Goal: Task Accomplishment & Management: Use online tool/utility

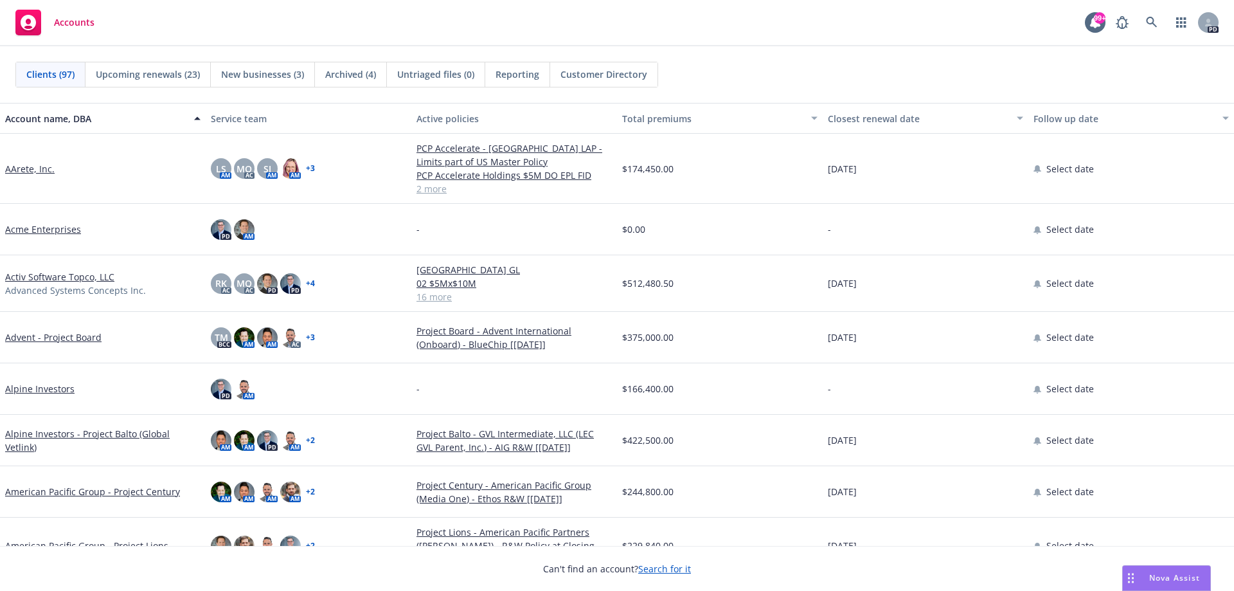
click at [1175, 575] on span "Nova Assist" at bounding box center [1174, 577] width 51 height 11
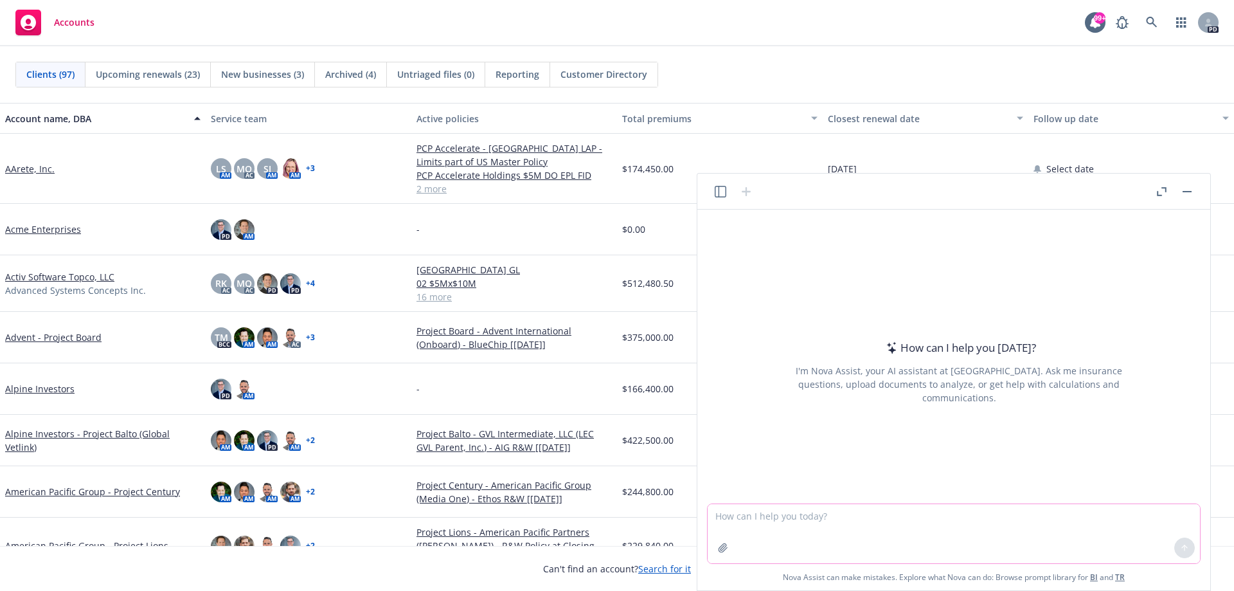
click at [751, 515] on textarea at bounding box center [954, 533] width 492 height 59
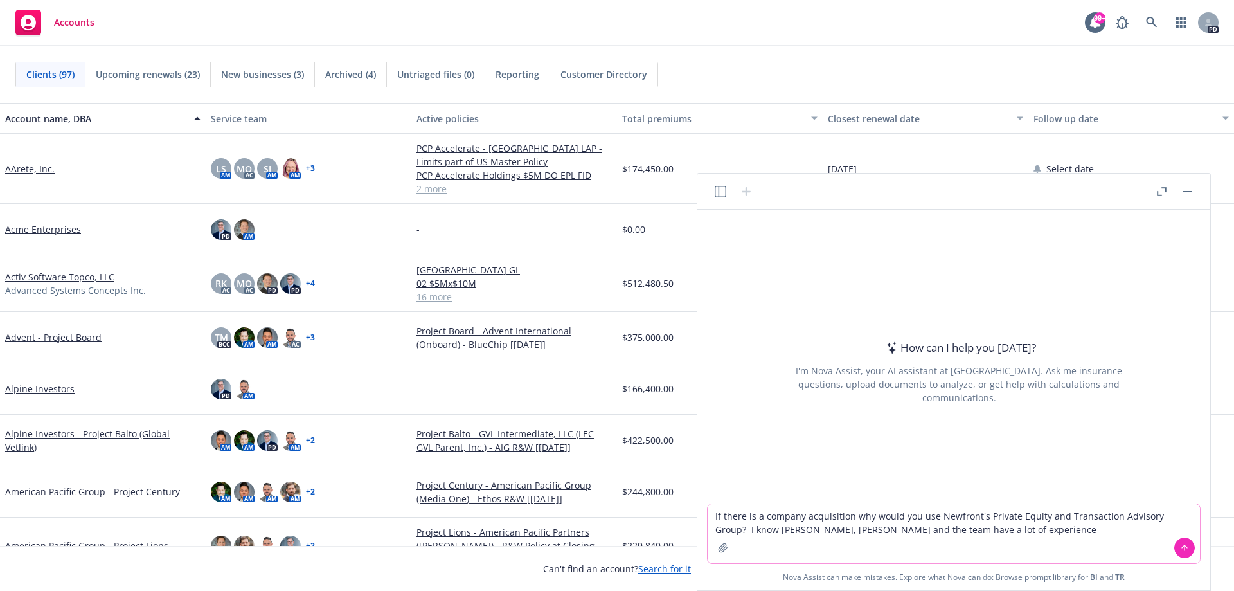
type textarea "If there is a company acquisition why would you use Newfront's Private Equity a…"
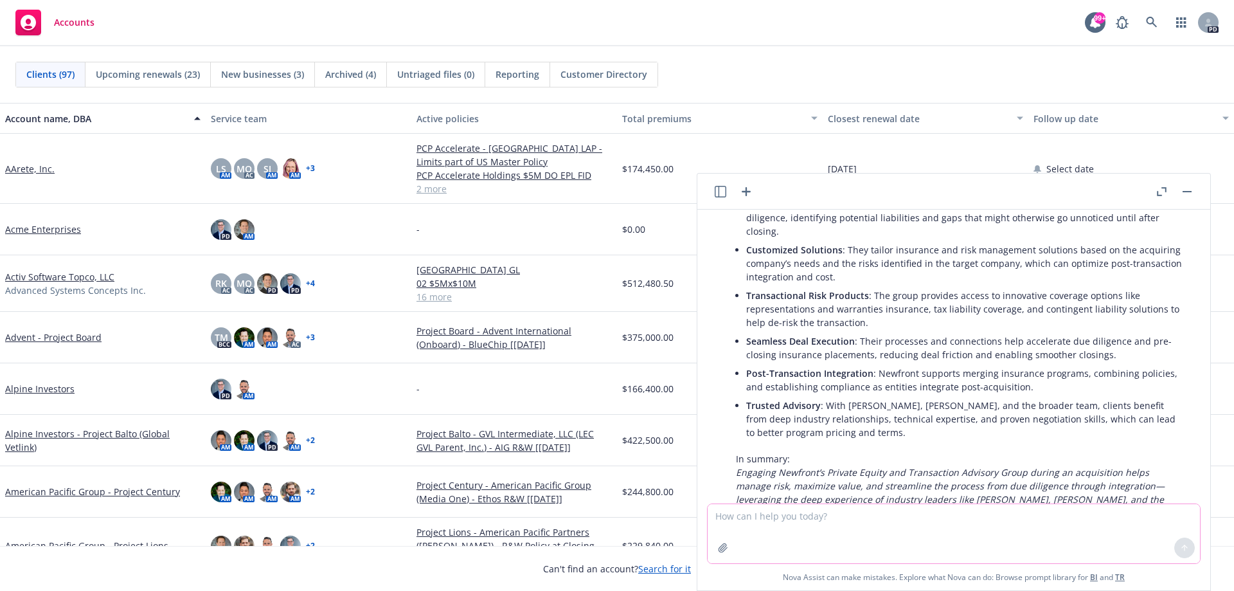
scroll to position [257, 0]
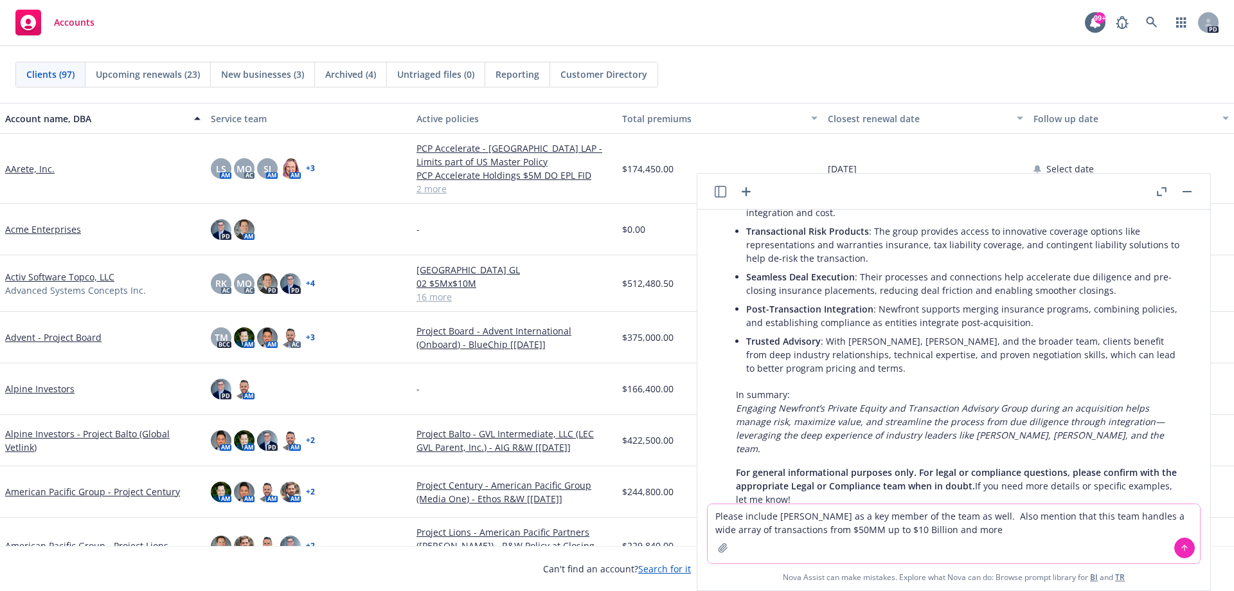
type textarea "Please include Mason Moss as a key member of the team as well. Also mention tha…"
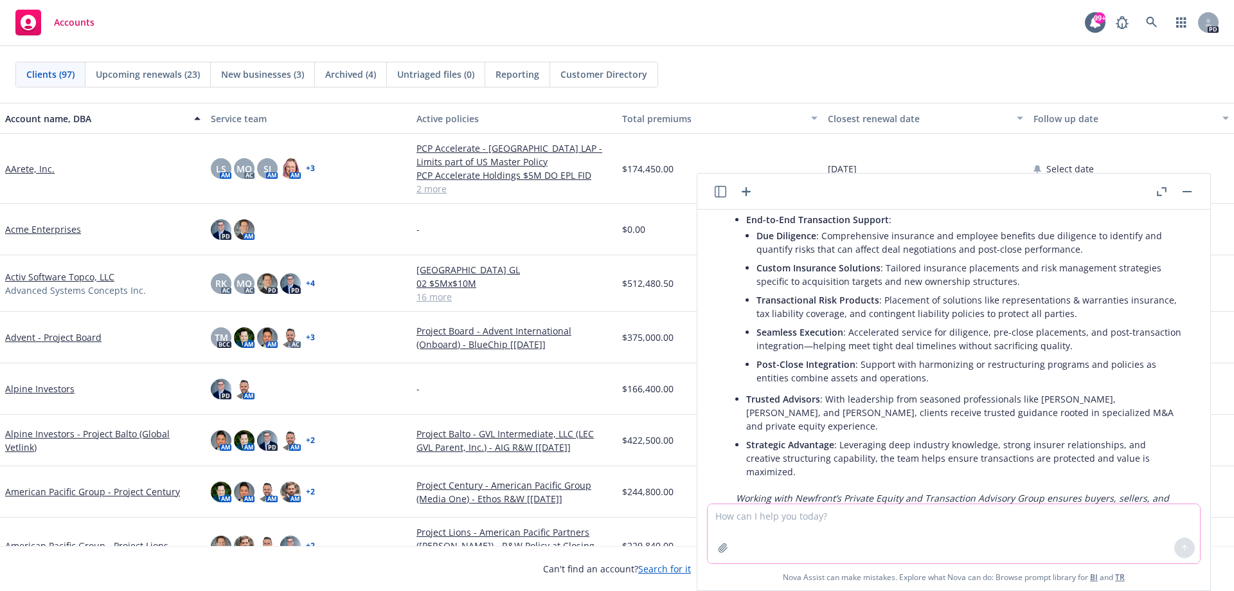
scroll to position [831, 0]
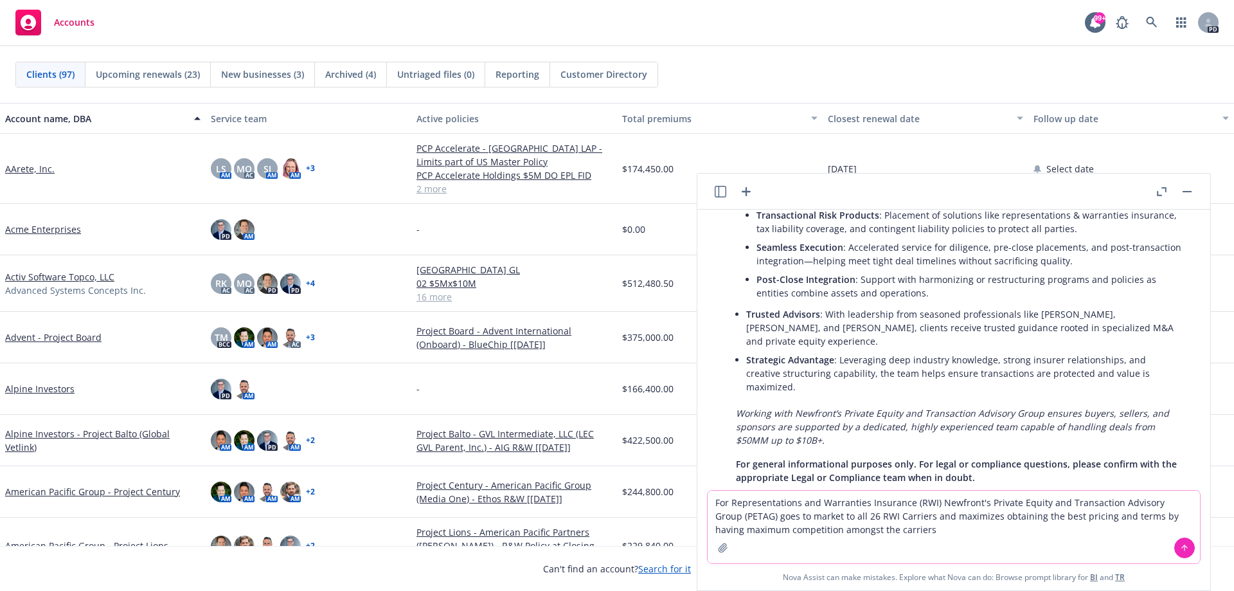
type textarea "For Representations and Warranties Insurance (RWI) Newfront's Private Equity an…"
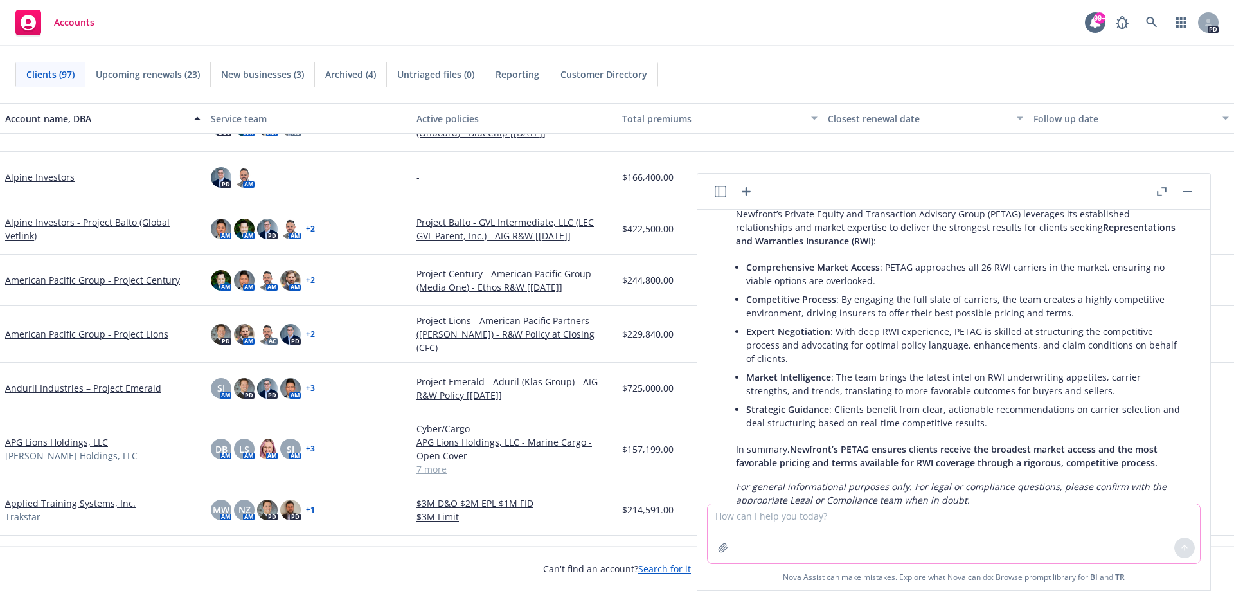
scroll to position [1284, 0]
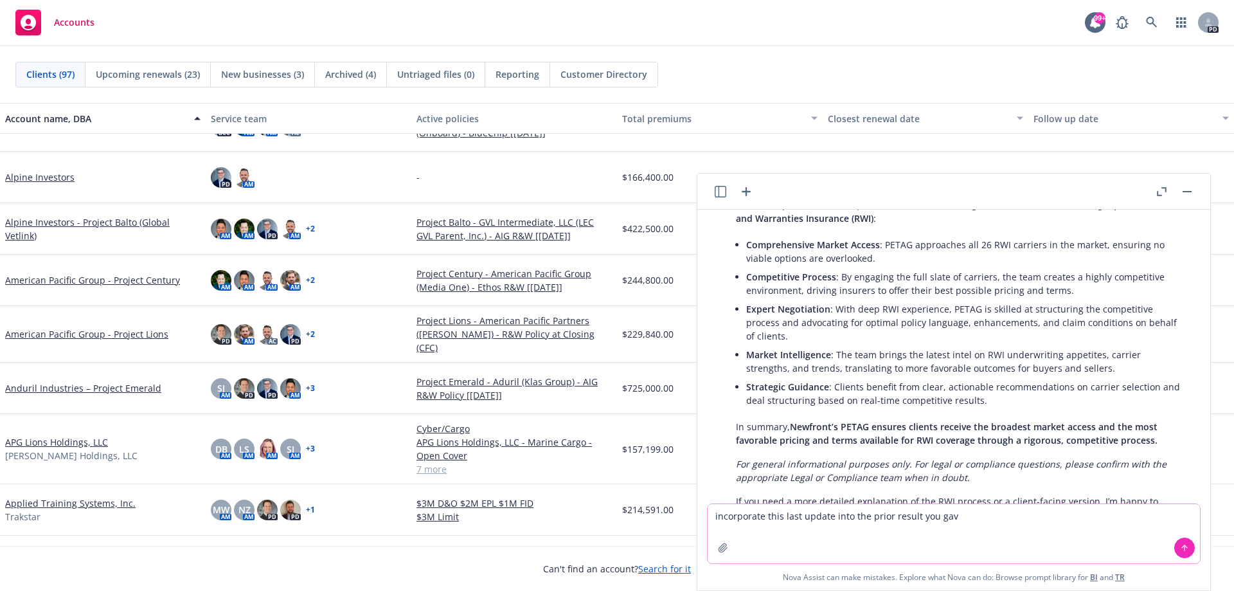
type textarea "incorporate this last update into the prior result you gave"
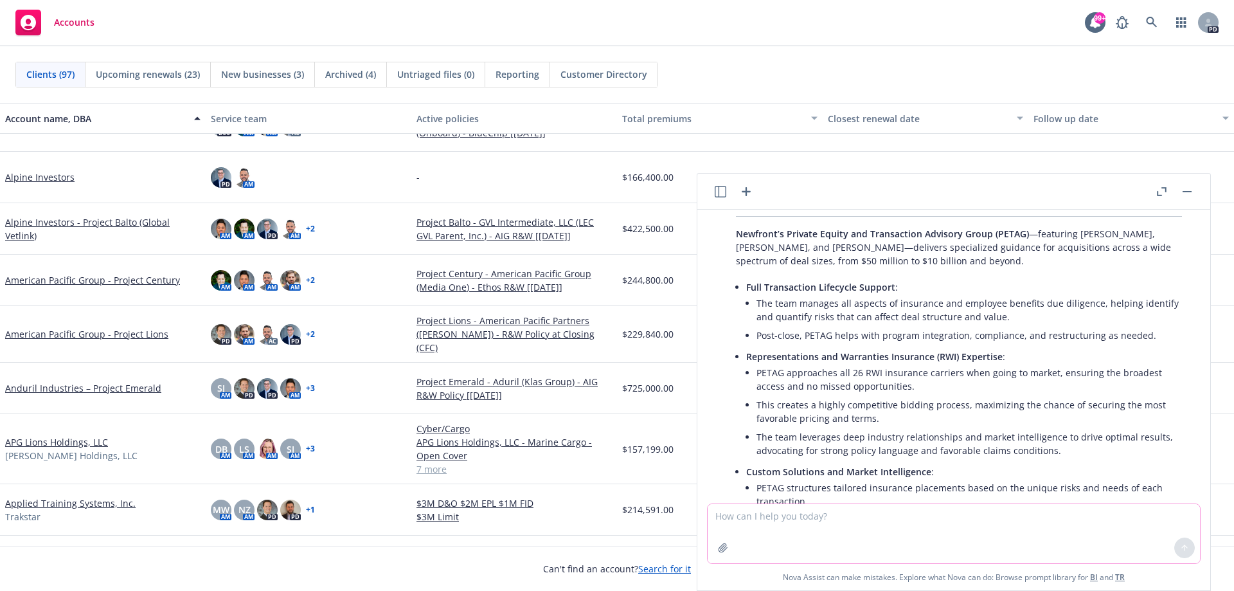
scroll to position [1741, 0]
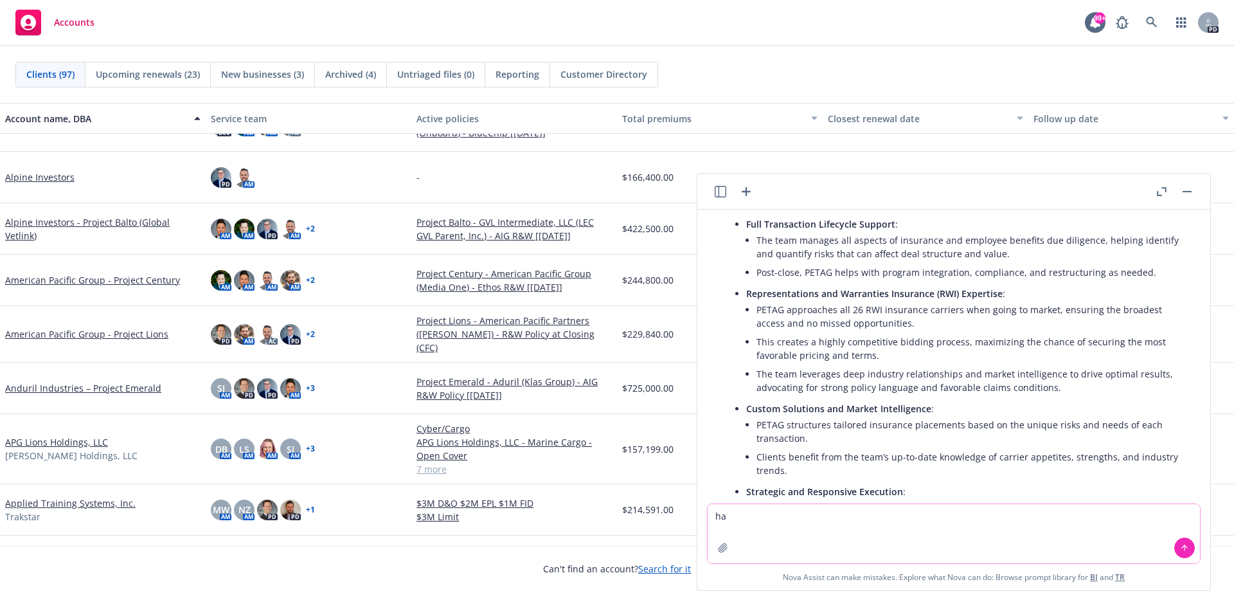
type textarea "h"
type textarea "i"
type textarea "edit: have Ted Dobos listed before Andrew Pelzer; and then Mason Moss last"
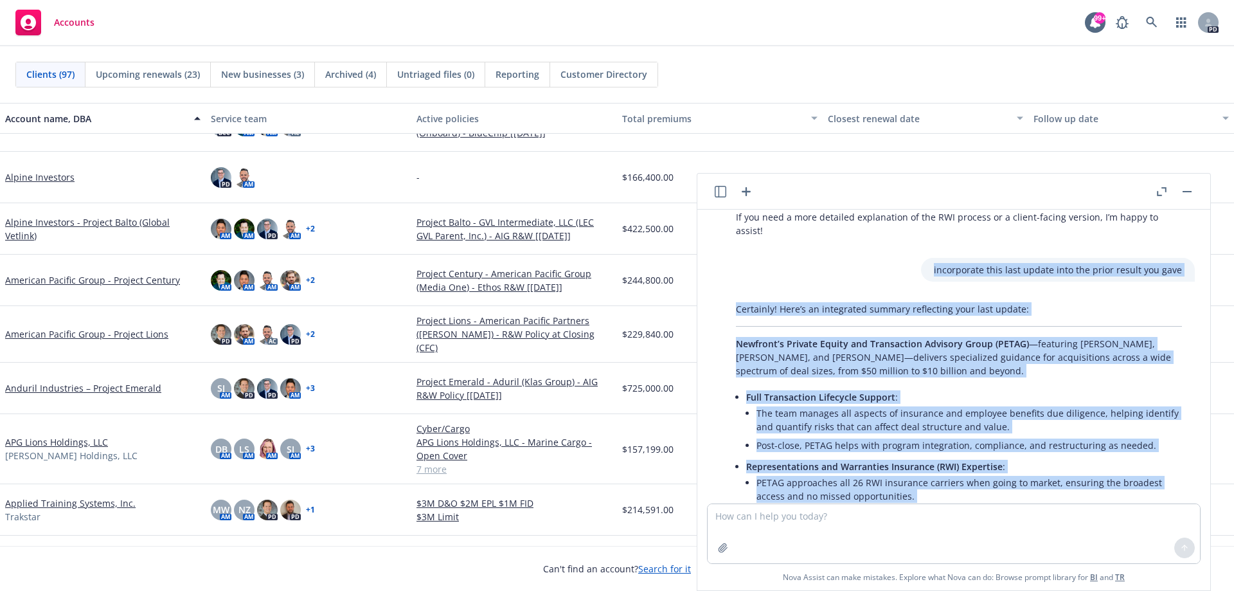
scroll to position [1567, 0]
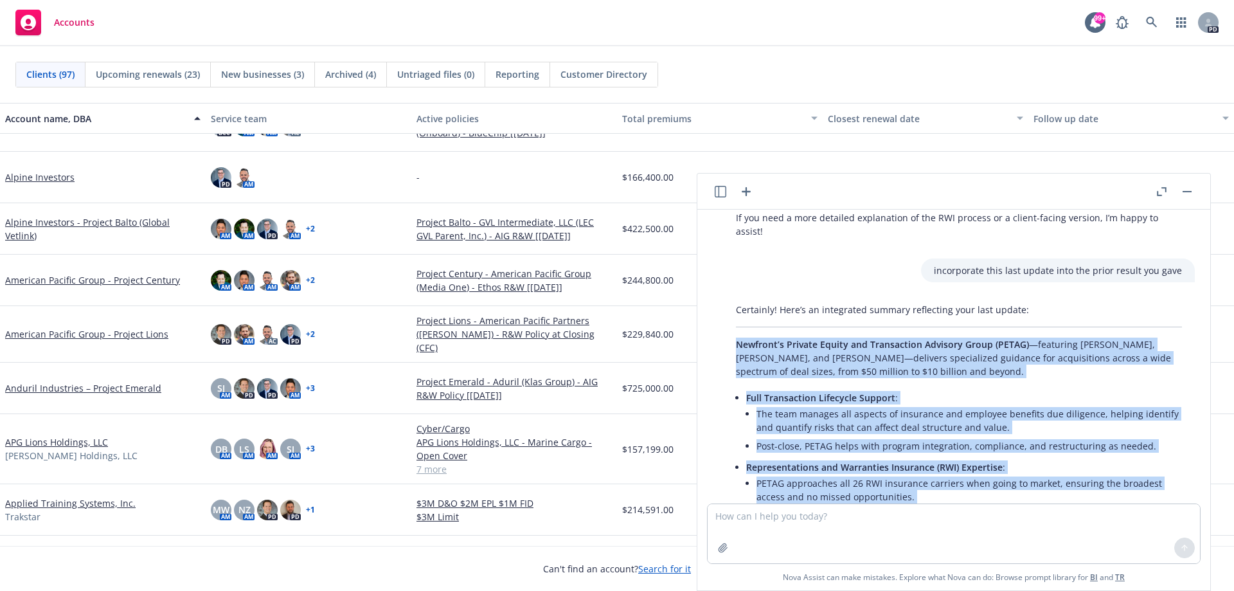
drag, startPoint x: 1153, startPoint y: 398, endPoint x: 704, endPoint y: 285, distance: 463.3
click at [704, 285] on div "If there is a company acquisition why would you use Newfront's Private Equity a…" at bounding box center [954, 357] width 503 height 294
copy div "Newfront’s Private Equity and Transaction Advisory Group (PETAG) —featuring And…"
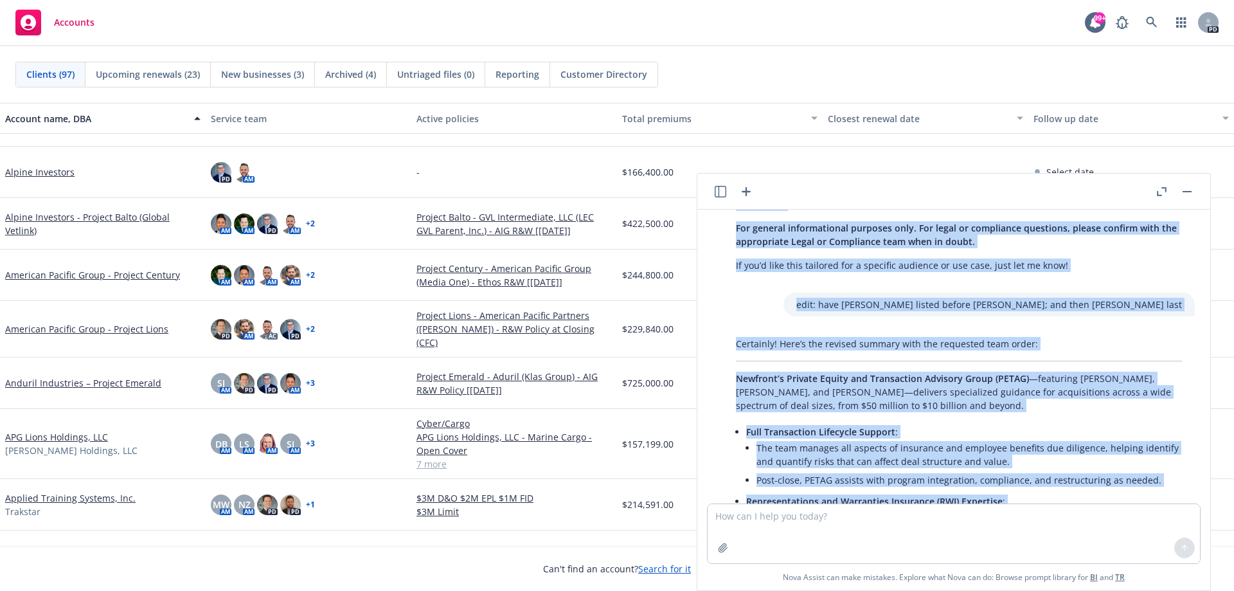
scroll to position [257, 0]
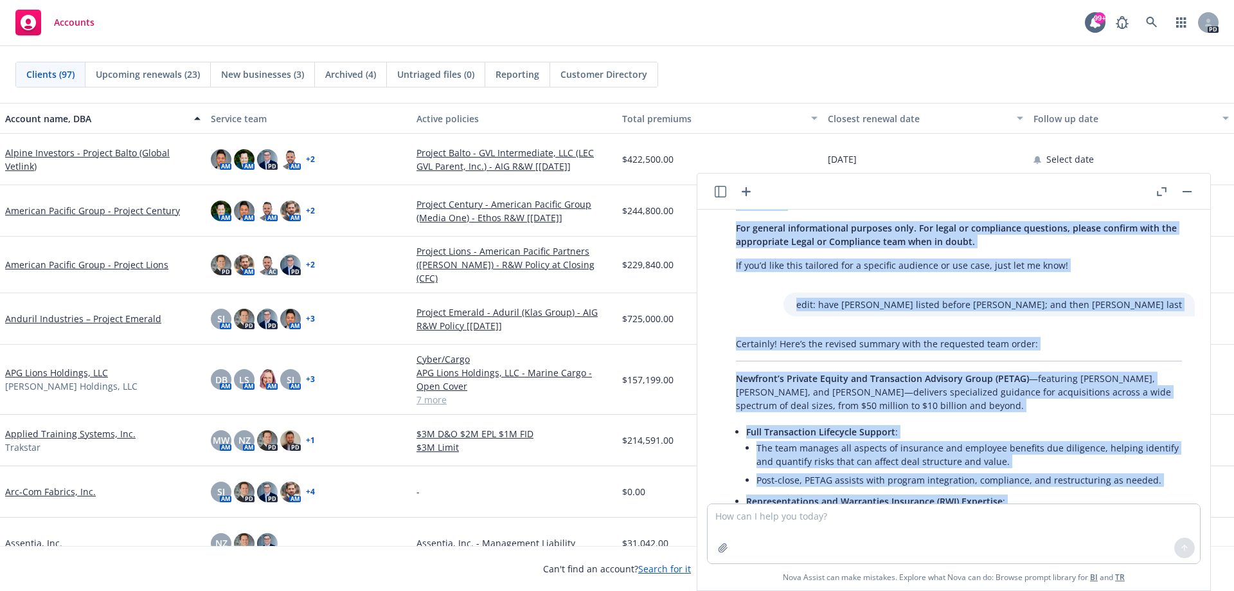
drag, startPoint x: 926, startPoint y: 342, endPoint x: 913, endPoint y: 343, distance: 12.9
click at [925, 422] on li "Full Transaction Lifecycle Support : The team manages all aspects of insurance …" at bounding box center [964, 456] width 436 height 69
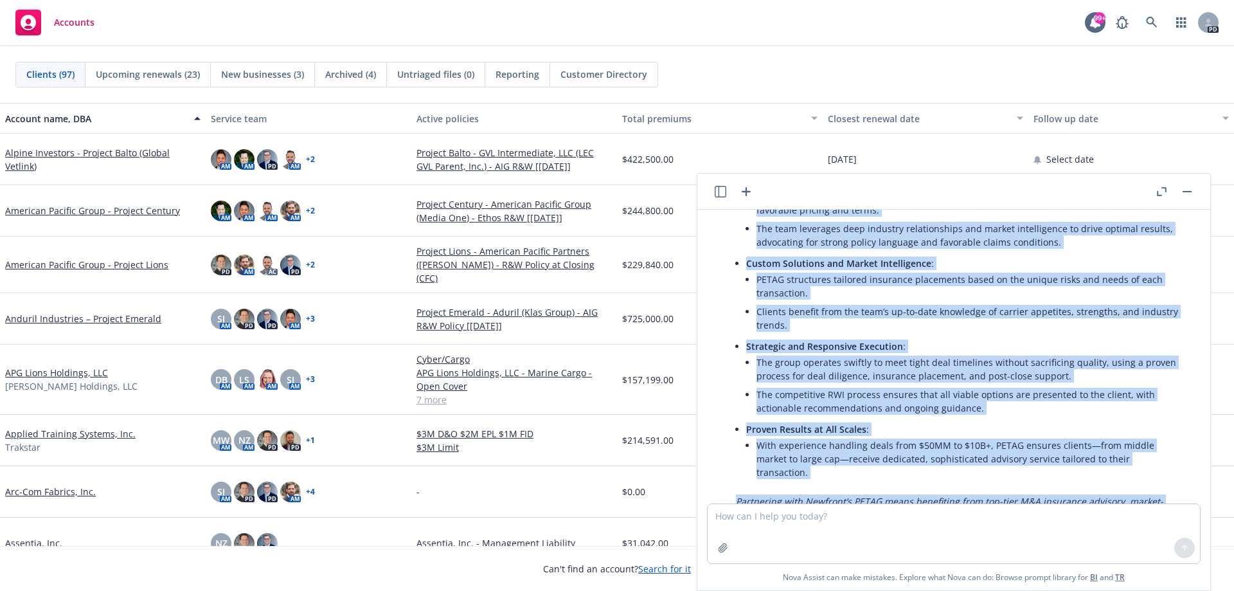
scroll to position [2583, 0]
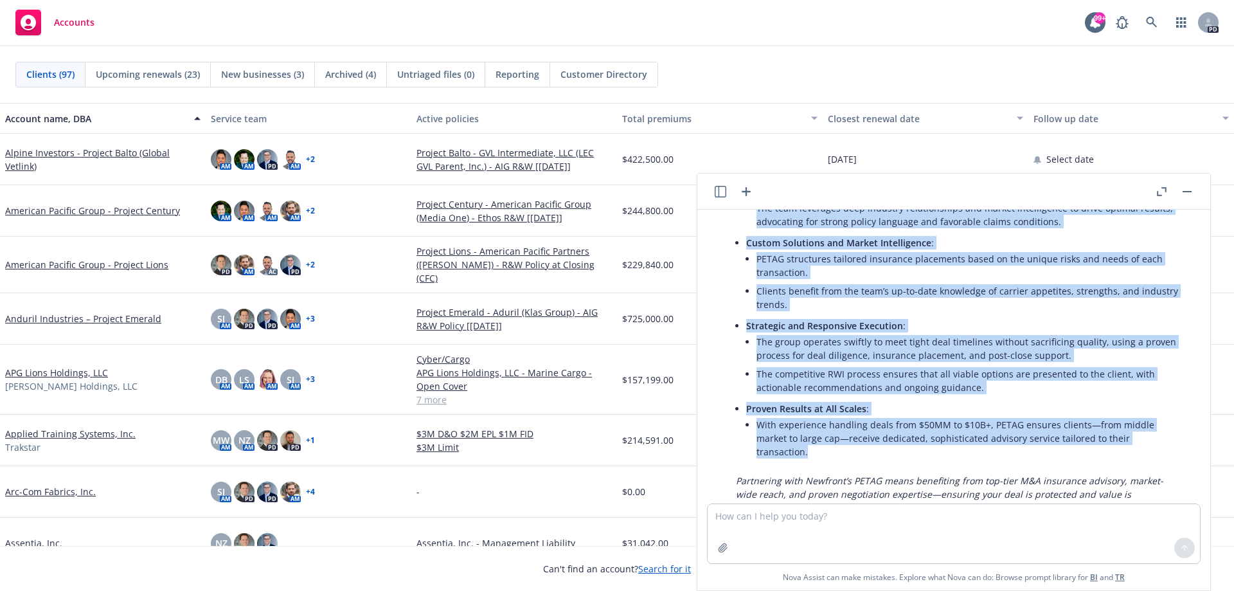
drag, startPoint x: 738, startPoint y: 296, endPoint x: 1171, endPoint y: 358, distance: 437.6
click at [1172, 360] on div "Certainly! Here’s the revised summary with the requested team order: Newfront’s…" at bounding box center [959, 269] width 472 height 622
copy div "Newfront’s Private Equity and Transaction Advisory Group (PETAG) —featuring Ted…"
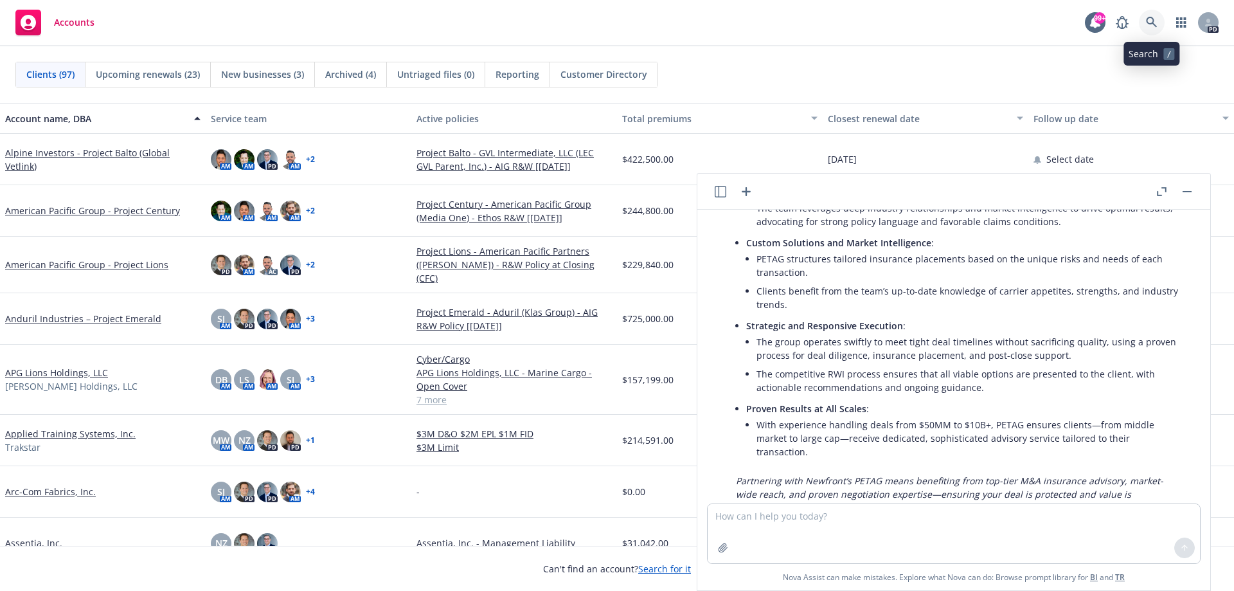
click at [1156, 17] on icon at bounding box center [1152, 23] width 12 height 12
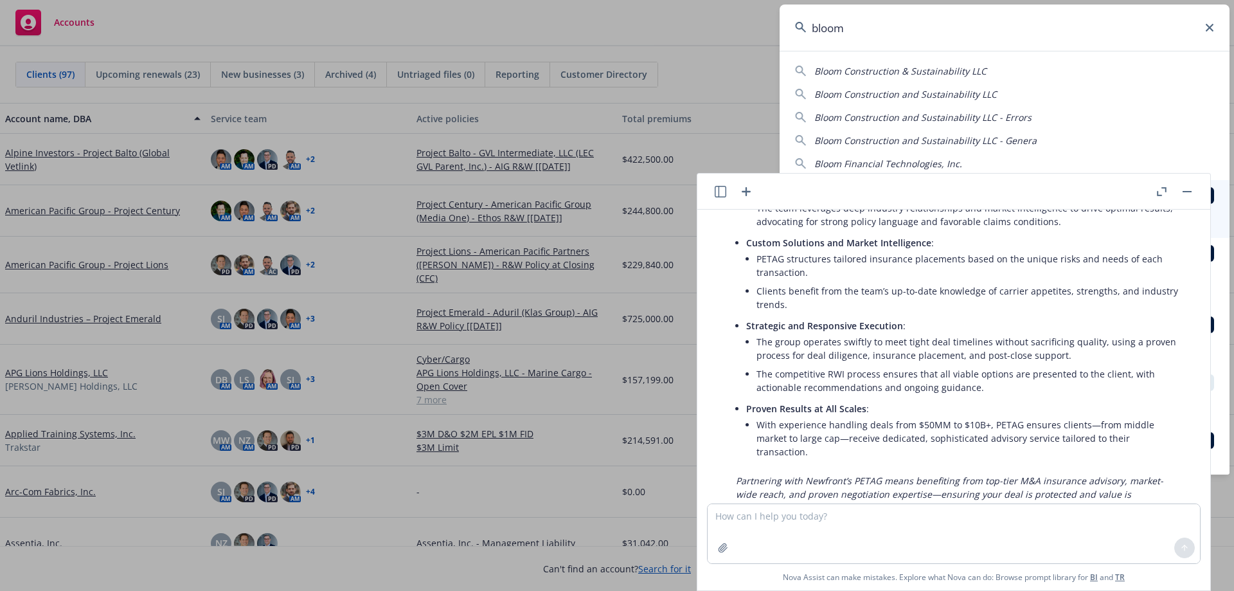
click at [851, 28] on input "bloom" at bounding box center [1005, 27] width 450 height 46
drag, startPoint x: 832, startPoint y: 31, endPoint x: 391, endPoint y: 58, distance: 442.4
click at [568, 36] on div "bloom Bloom Construction & Sustainability LLC Bloom Construction and Sustainabi…" at bounding box center [617, 295] width 1234 height 591
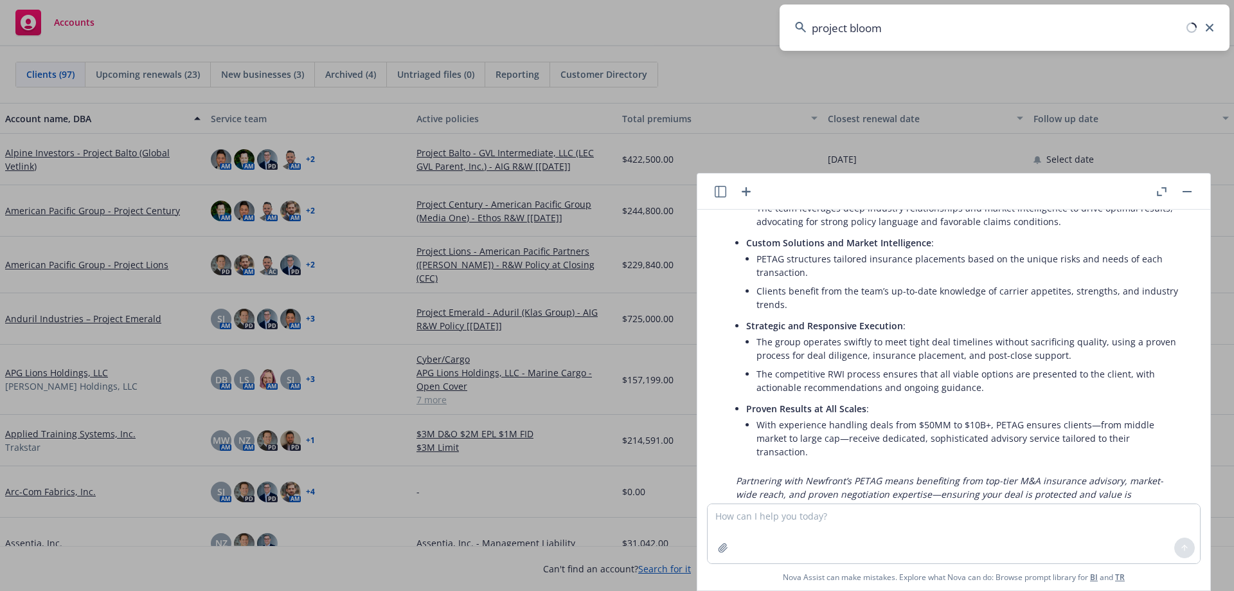
type input "project bloom"
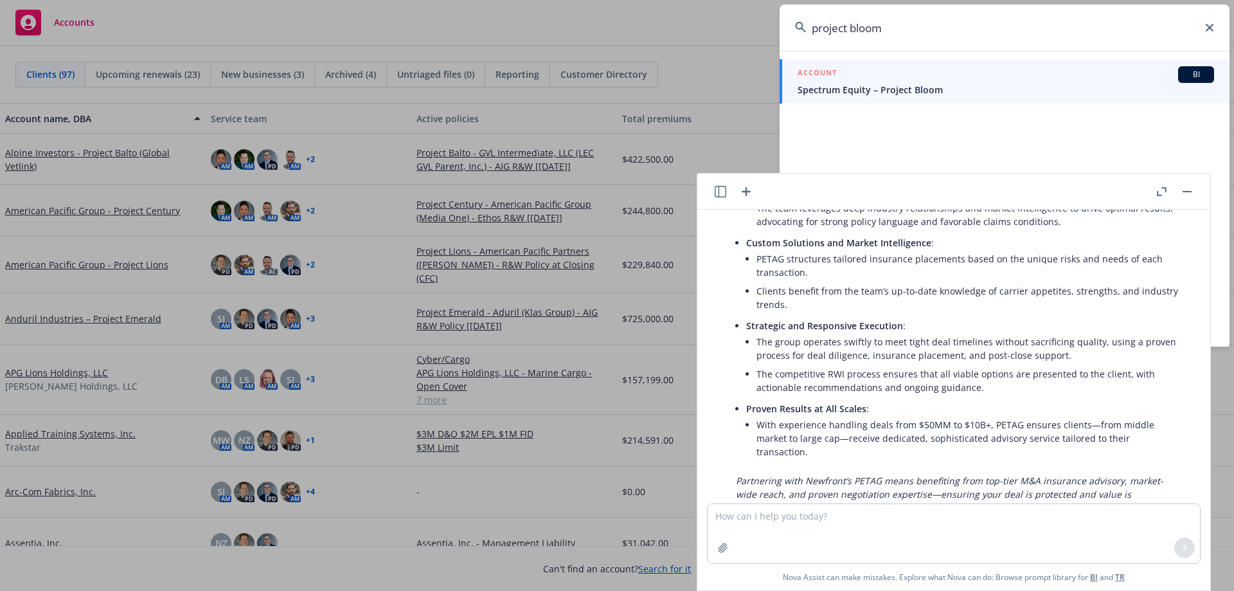
click at [870, 87] on span "Spectrum Equity – Project Bloom" at bounding box center [1006, 89] width 417 height 13
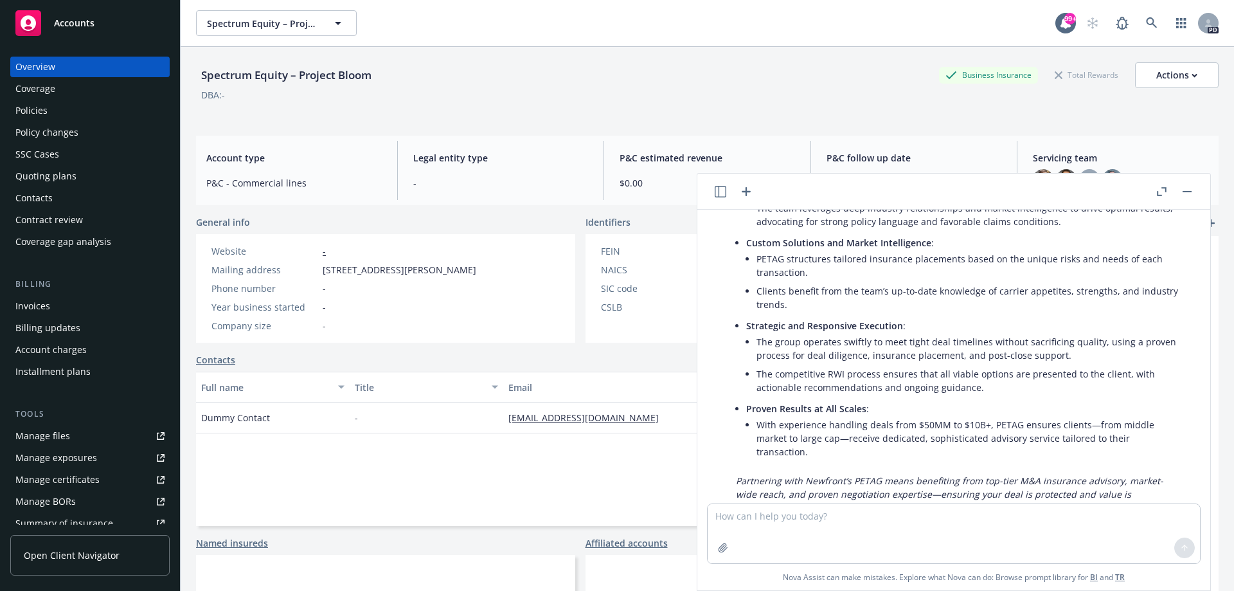
click at [55, 433] on div "Manage files" at bounding box center [42, 436] width 55 height 21
click at [84, 550] on span "Open Client Navigator" at bounding box center [72, 554] width 96 height 13
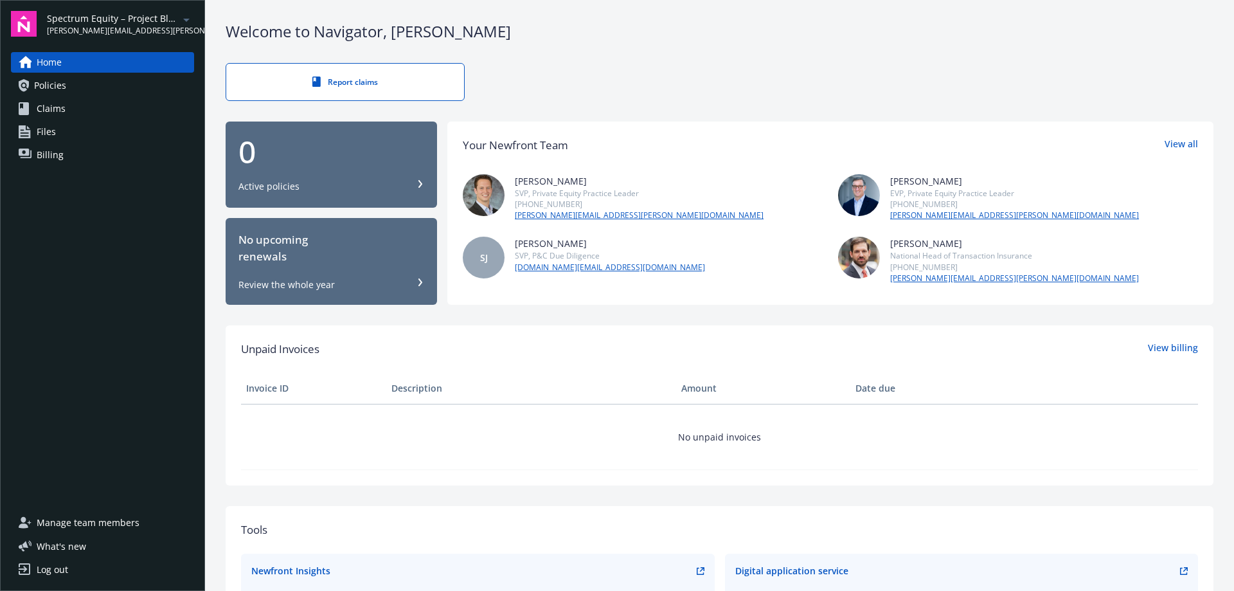
click at [48, 130] on span "Files" at bounding box center [46, 131] width 19 height 21
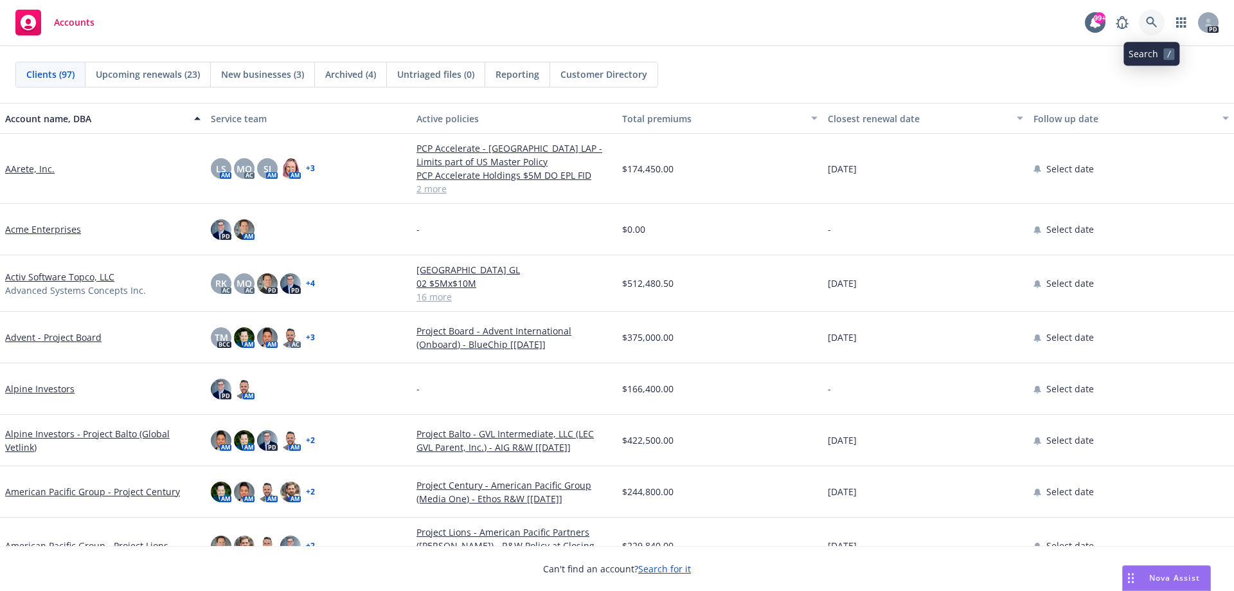
click at [1152, 22] on icon at bounding box center [1152, 23] width 12 height 12
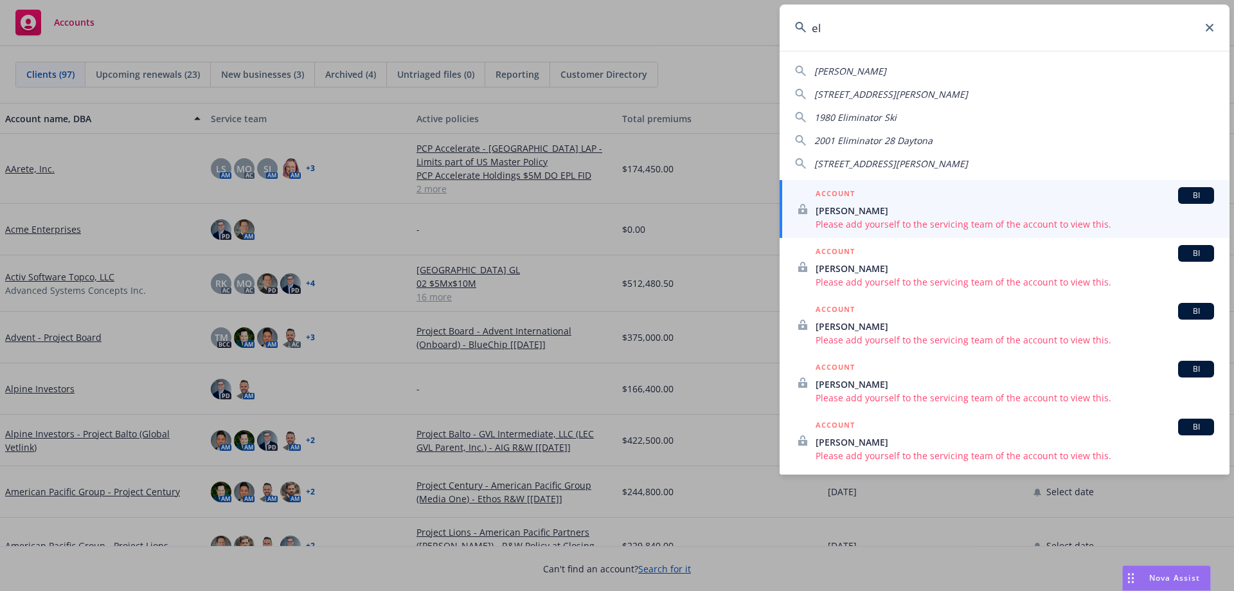
type input "e"
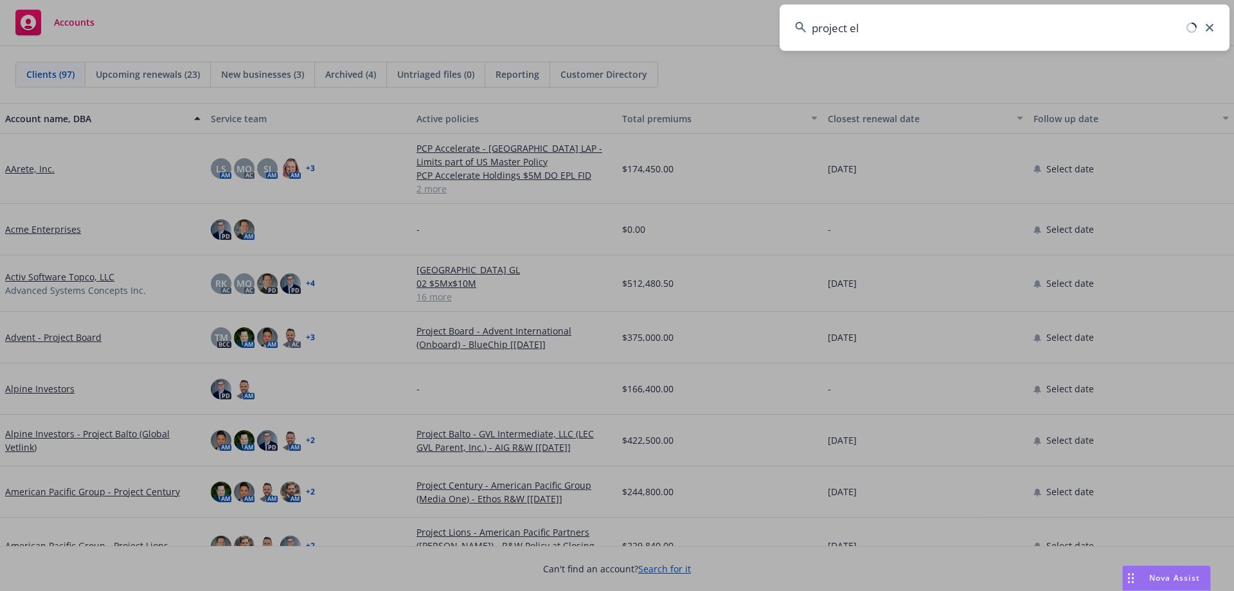
type input "project [PERSON_NAME]"
